Goal: Information Seeking & Learning: Find specific fact

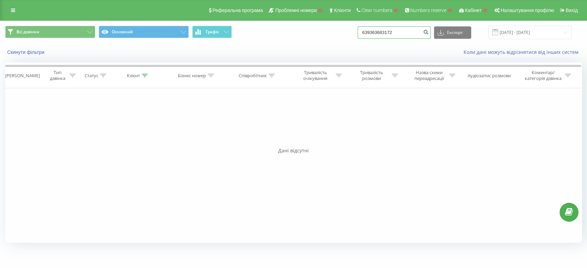
click at [406, 33] on input "639363683172" at bounding box center [394, 32] width 73 height 12
paste input "380965949007"
type input "380965949007"
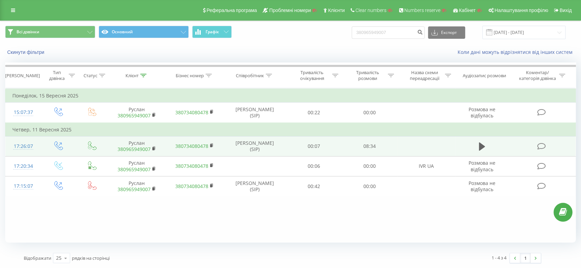
click at [32, 145] on div "17:26:07" at bounding box center [23, 146] width 22 height 13
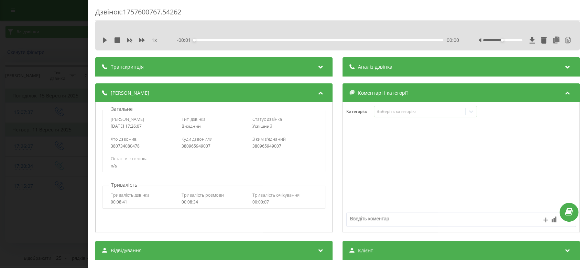
click at [151, 65] on div "Транскрипція" at bounding box center [213, 66] width 237 height 19
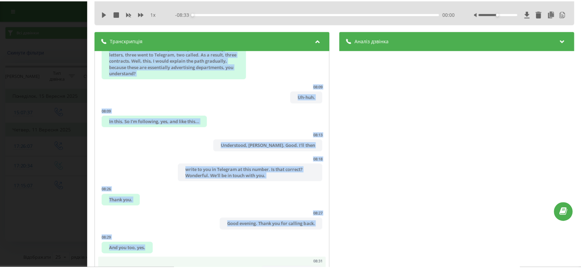
scroll to position [76, 0]
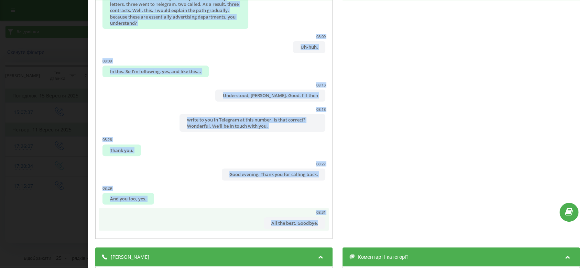
drag, startPoint x: 97, startPoint y: 79, endPoint x: 316, endPoint y: 220, distance: 260.3
click at [316, 220] on div "00:03 Hello! 00:03 Ruslan, good day! 00:05 Good. 00:07 My name is [PERSON_NAME]…" at bounding box center [213, 119] width 237 height 239
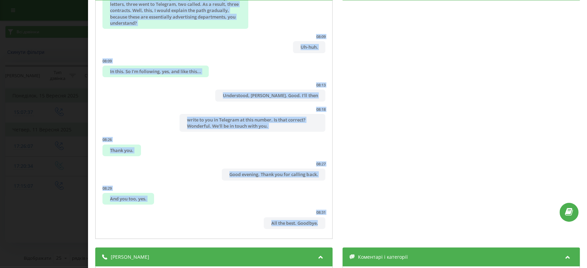
copy ul "00:03 Hello! 00:03 Ruslan, good day! 00:05 Good. 00:07 My name is [PERSON_NAME]…"
click at [36, 174] on div "Дзвінок : 1757600767.54262 1 x - 08:33 00:00 00:00 Транскрипція 00:03 Hello! 00…" at bounding box center [293, 134] width 587 height 268
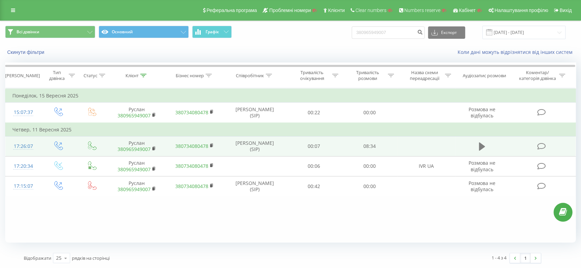
click at [480, 145] on icon at bounding box center [482, 147] width 6 height 8
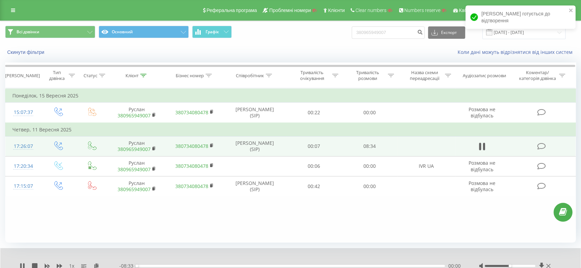
click at [139, 267] on div "00:00" at bounding box center [291, 266] width 308 height 2
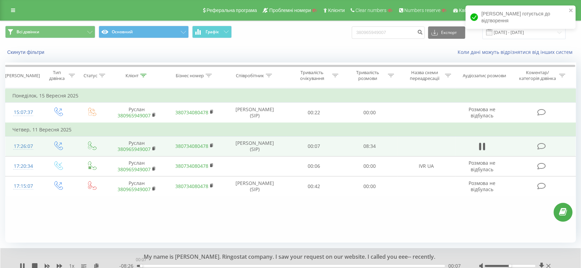
drag, startPoint x: 141, startPoint y: 267, endPoint x: 145, endPoint y: 267, distance: 4.1
click at [141, 267] on div "00:07" at bounding box center [291, 266] width 308 height 2
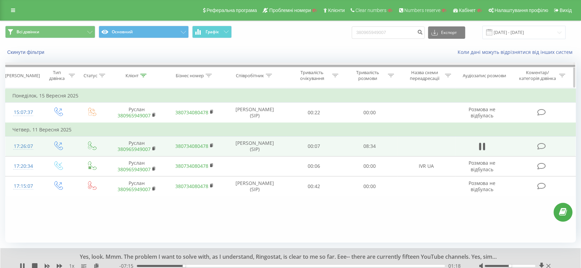
drag, startPoint x: 85, startPoint y: 209, endPoint x: 236, endPoint y: 66, distance: 208.9
click at [85, 209] on div "Фільтрувати за умовою Дорівнює Введіть значення Скасувати OK Фільтрувати за умо…" at bounding box center [290, 165] width 571 height 155
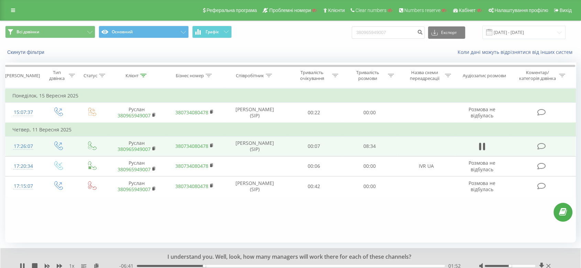
click at [405, 222] on div "Фільтрувати за умовою Дорівнює Введіть значення Скасувати OK Фільтрувати за умо…" at bounding box center [290, 165] width 571 height 155
click at [480, 146] on icon at bounding box center [480, 147] width 2 height 8
